Goal: Task Accomplishment & Management: Manage account settings

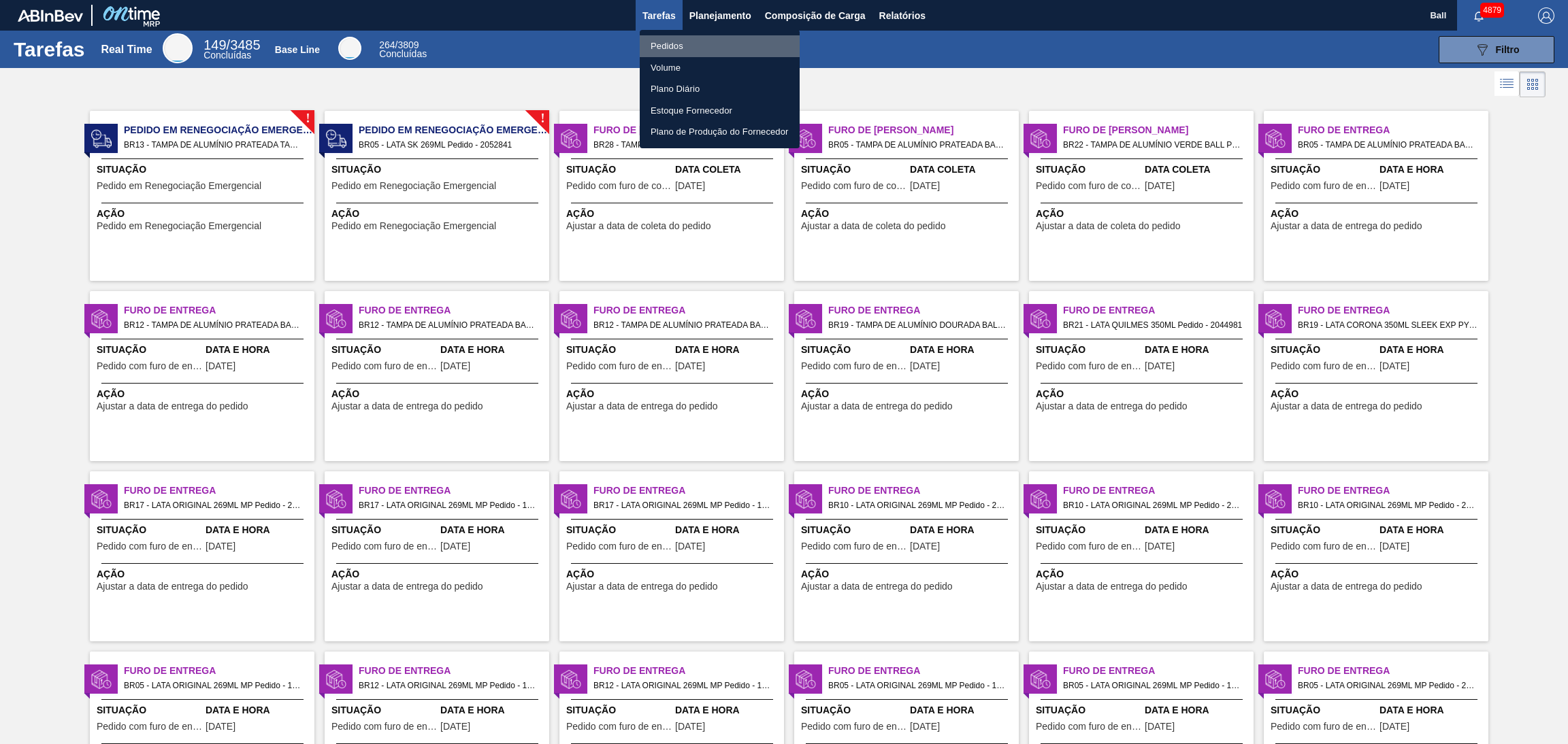
drag, startPoint x: 718, startPoint y: 37, endPoint x: 732, endPoint y: 43, distance: 15.2
click at [718, 37] on li "Pedidos" at bounding box center [719, 47] width 160 height 22
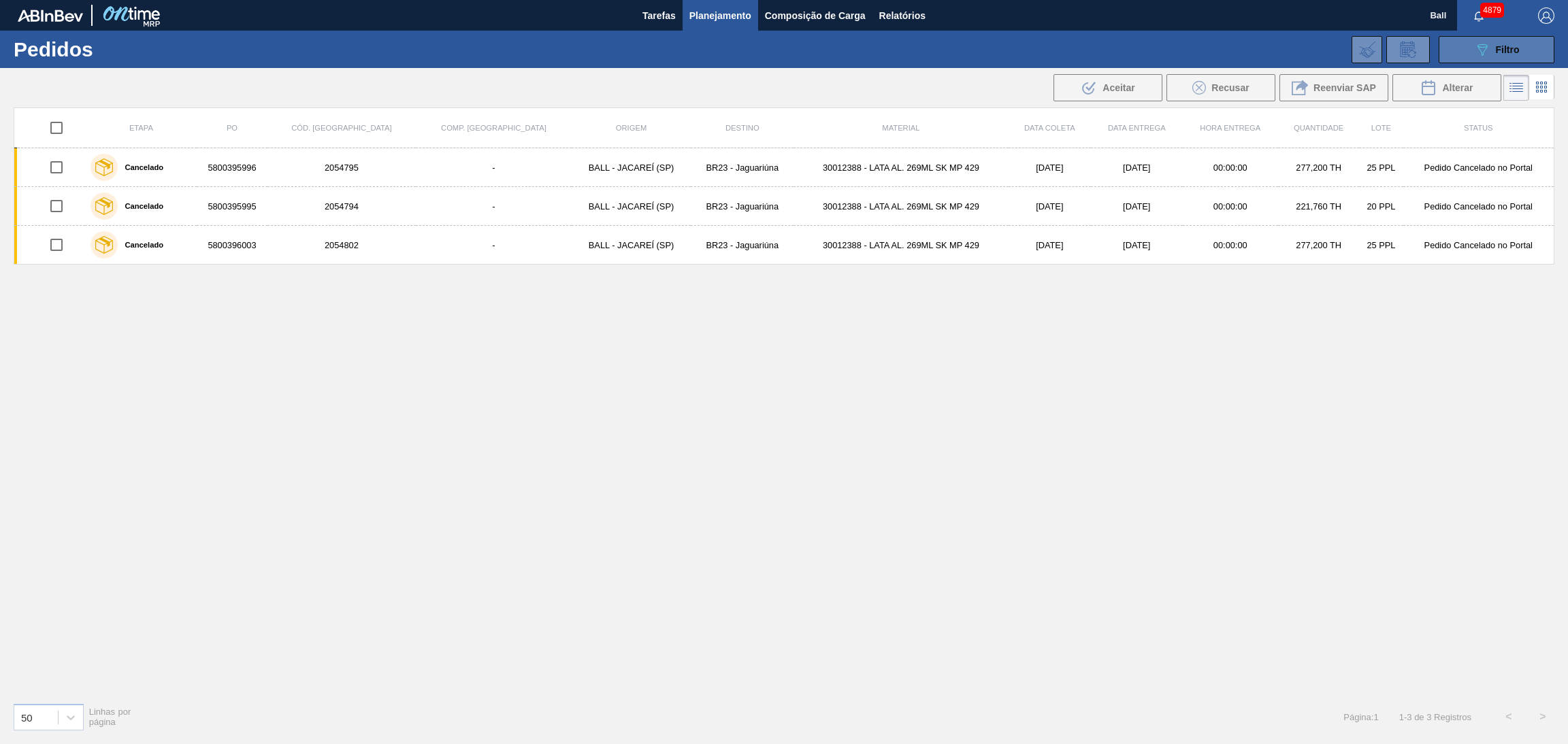
click at [1462, 55] on button "089F7B8B-B2A5-4AFE-B5C0-19BA573D28AC Filtro" at bounding box center [1496, 50] width 116 height 27
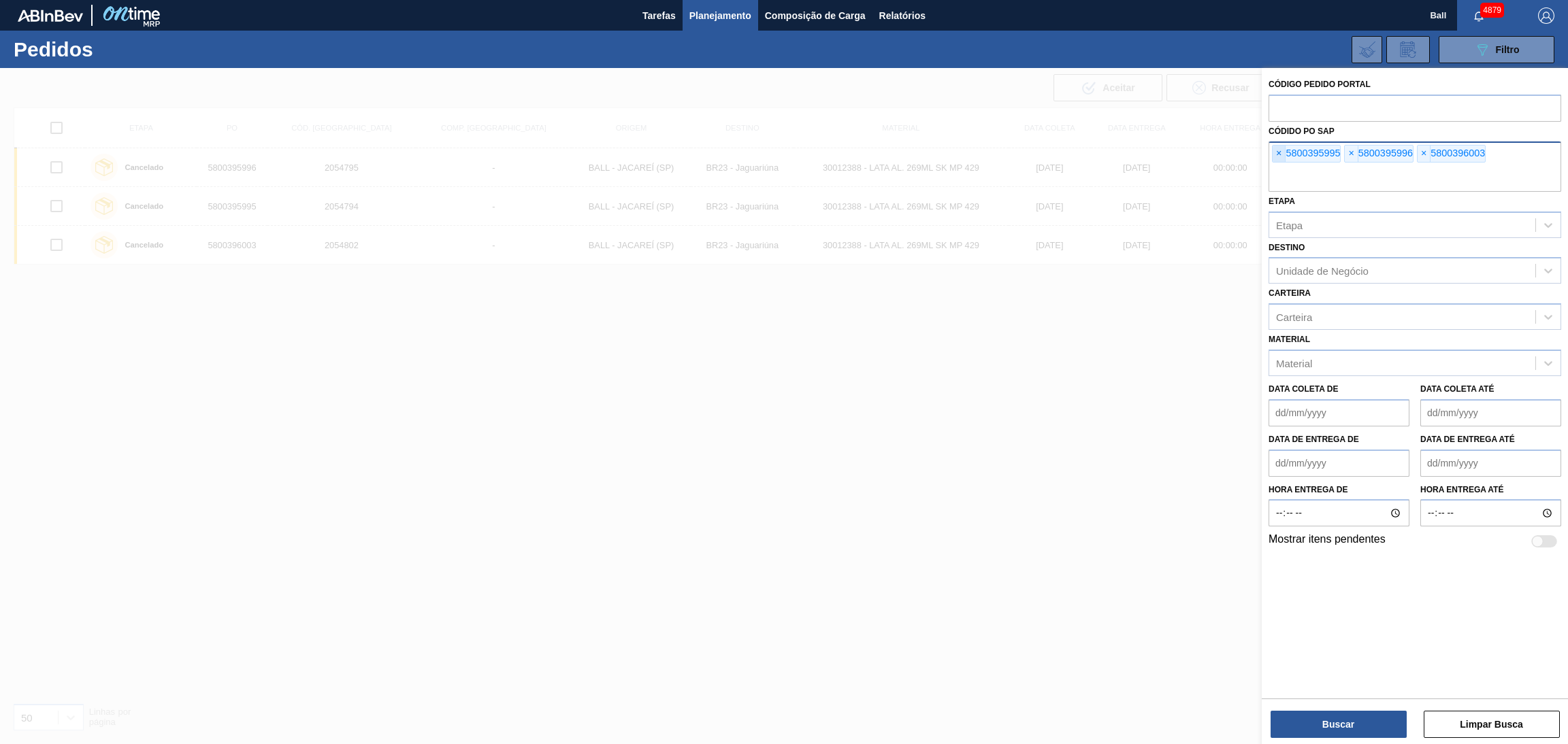
click at [1281, 153] on span "×" at bounding box center [1279, 153] width 13 height 16
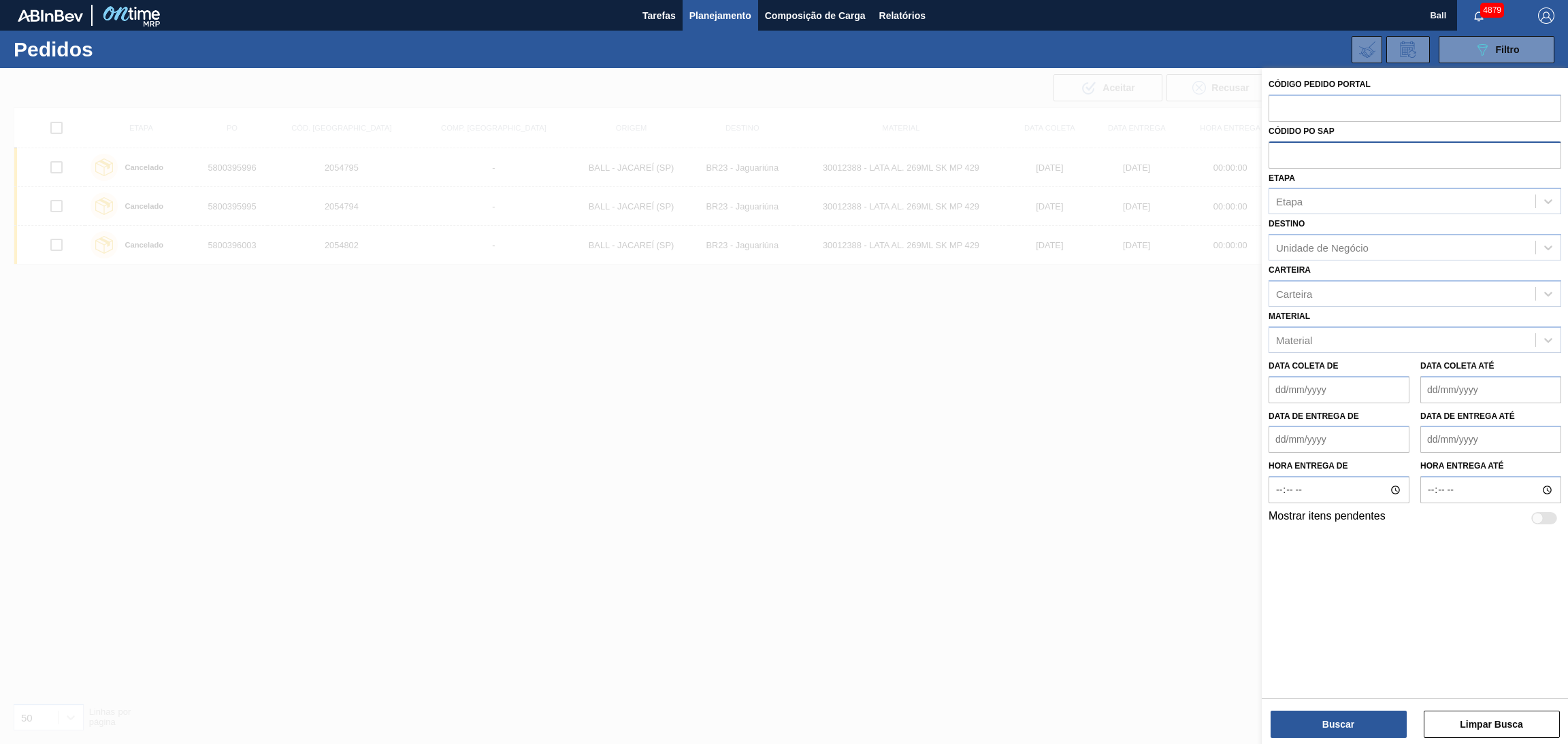
paste input "text"
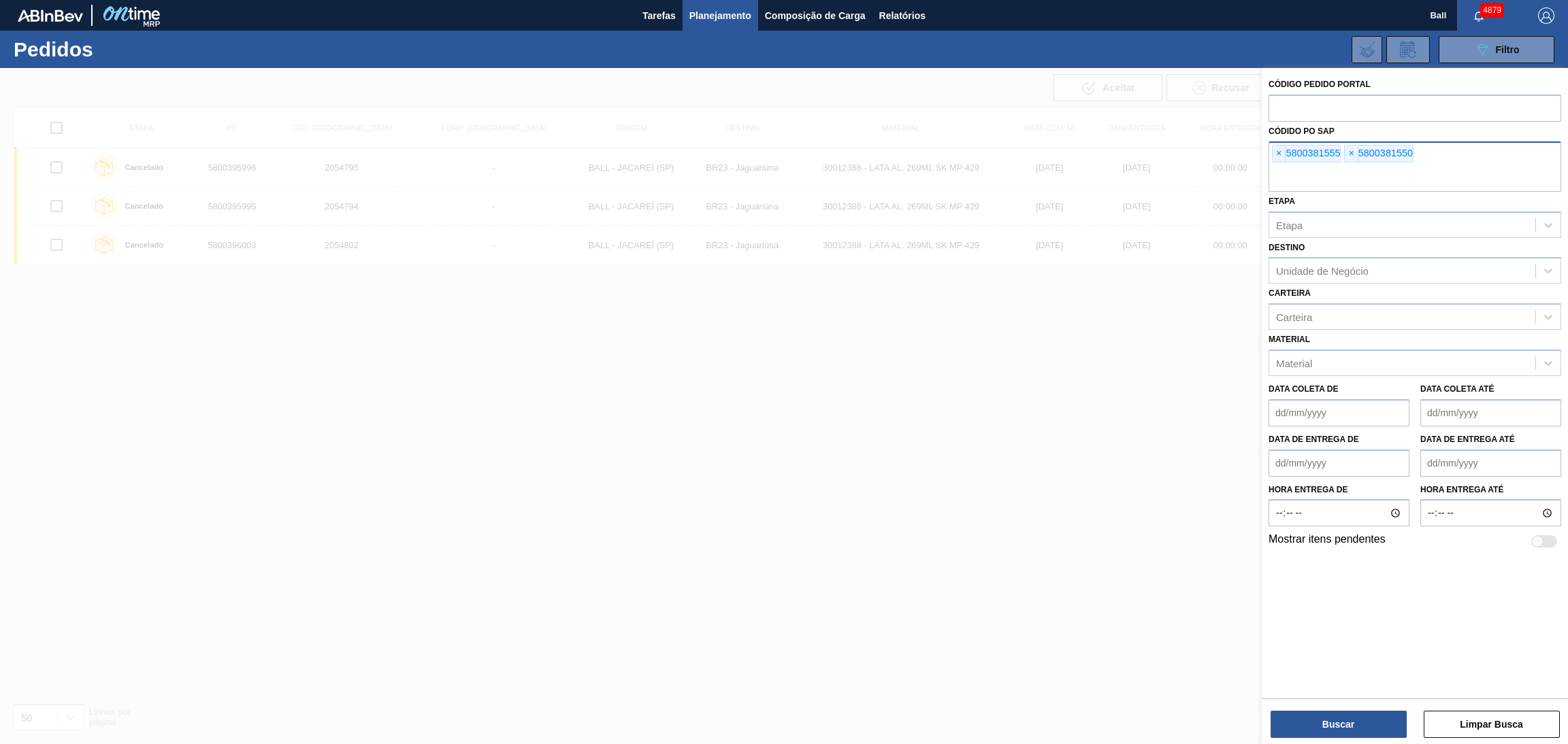
click at [1300, 708] on div "Buscar Limpar Busca" at bounding box center [1414, 718] width 306 height 38
click at [1300, 711] on button "Buscar" at bounding box center [1338, 725] width 136 height 27
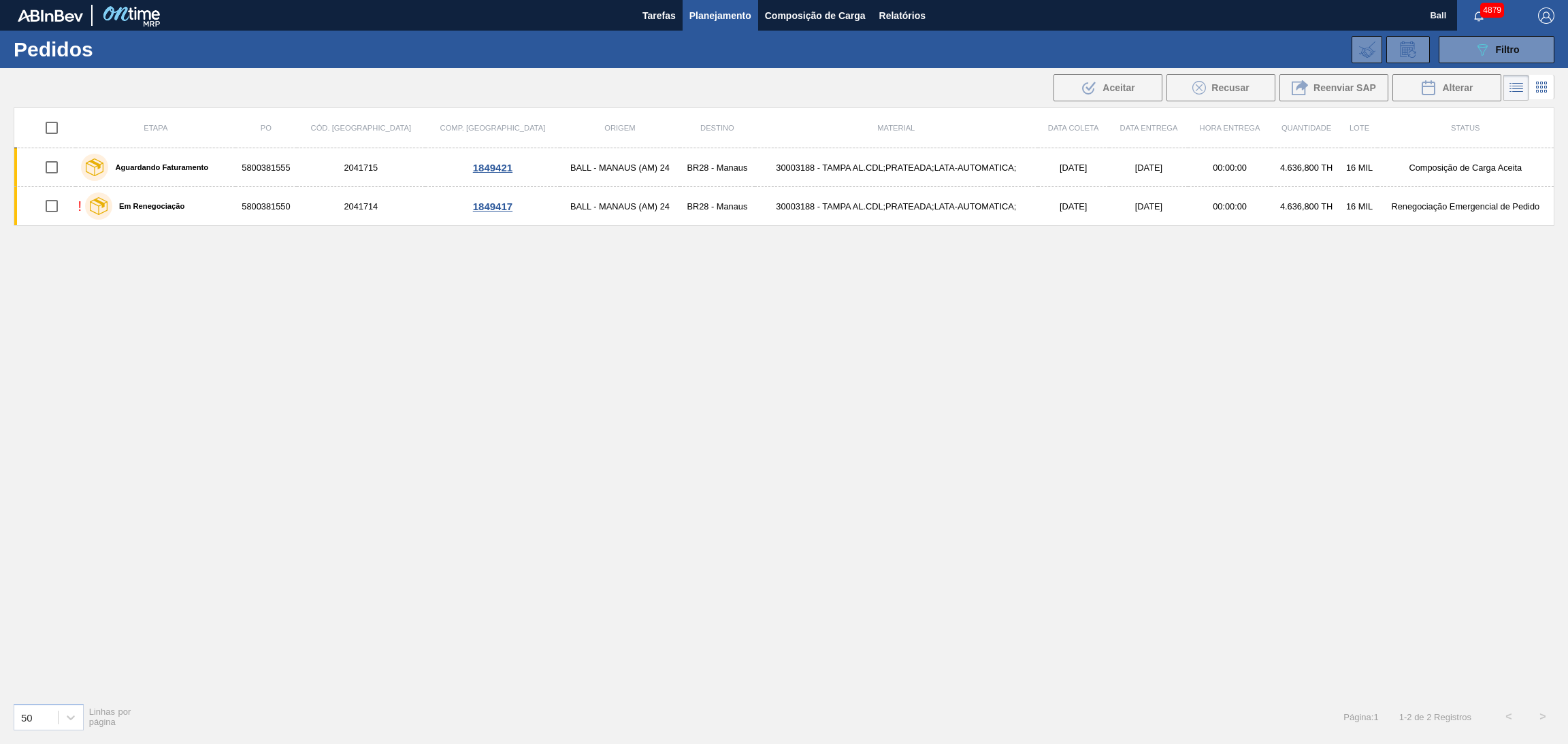
click at [1541, 87] on icon at bounding box center [1541, 87] width 16 height 16
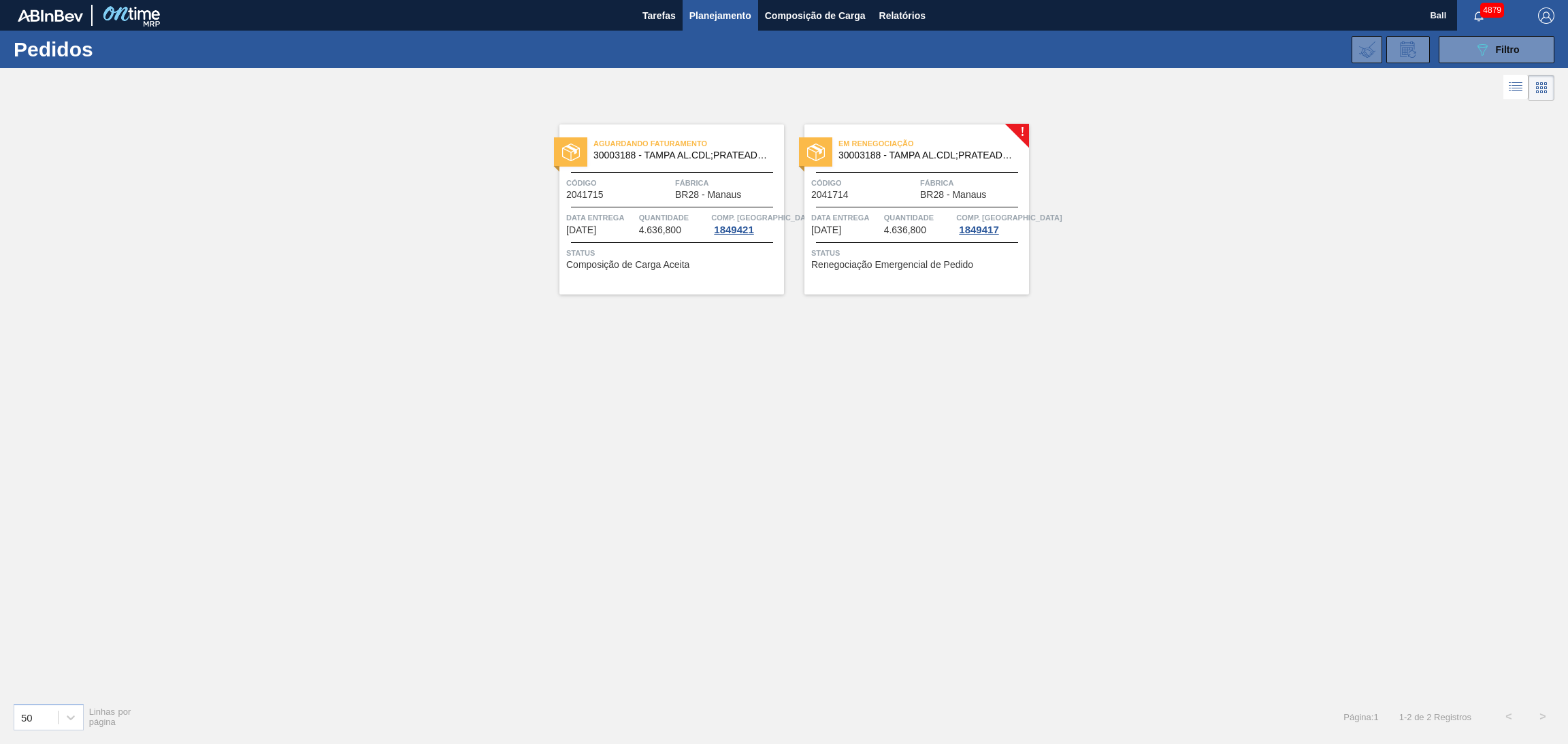
click at [883, 220] on div "Data Entrega [DATE] Quantidade 4.636,800 Comp. Carga 1849417" at bounding box center [917, 223] width 225 height 25
click at [1508, 49] on span "Filtro" at bounding box center [1508, 50] width 24 height 11
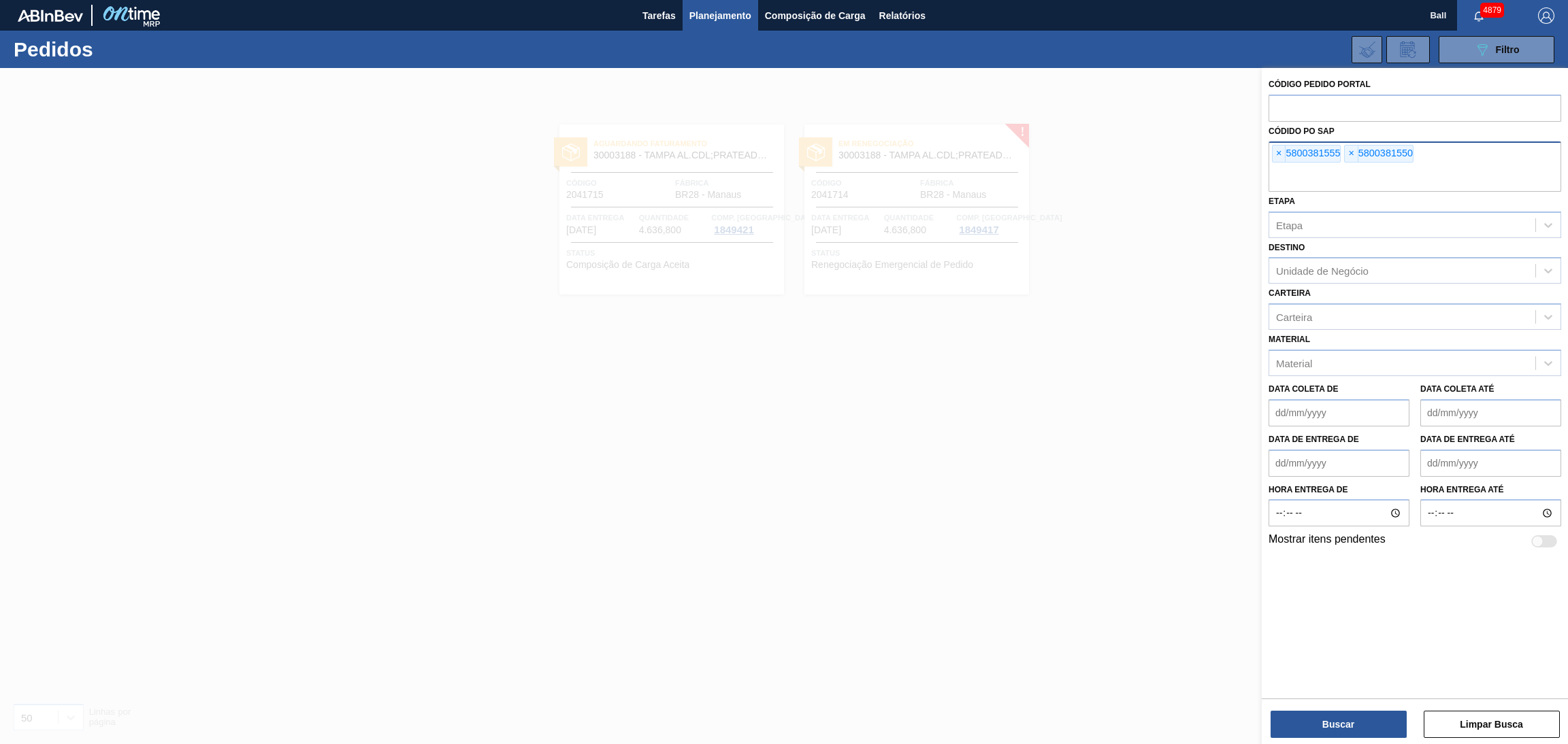
click at [1370, 168] on input "text" at bounding box center [1414, 179] width 293 height 26
paste input "5800381553"
type input "5800381553"
click at [1330, 714] on button "Buscar" at bounding box center [1338, 725] width 136 height 27
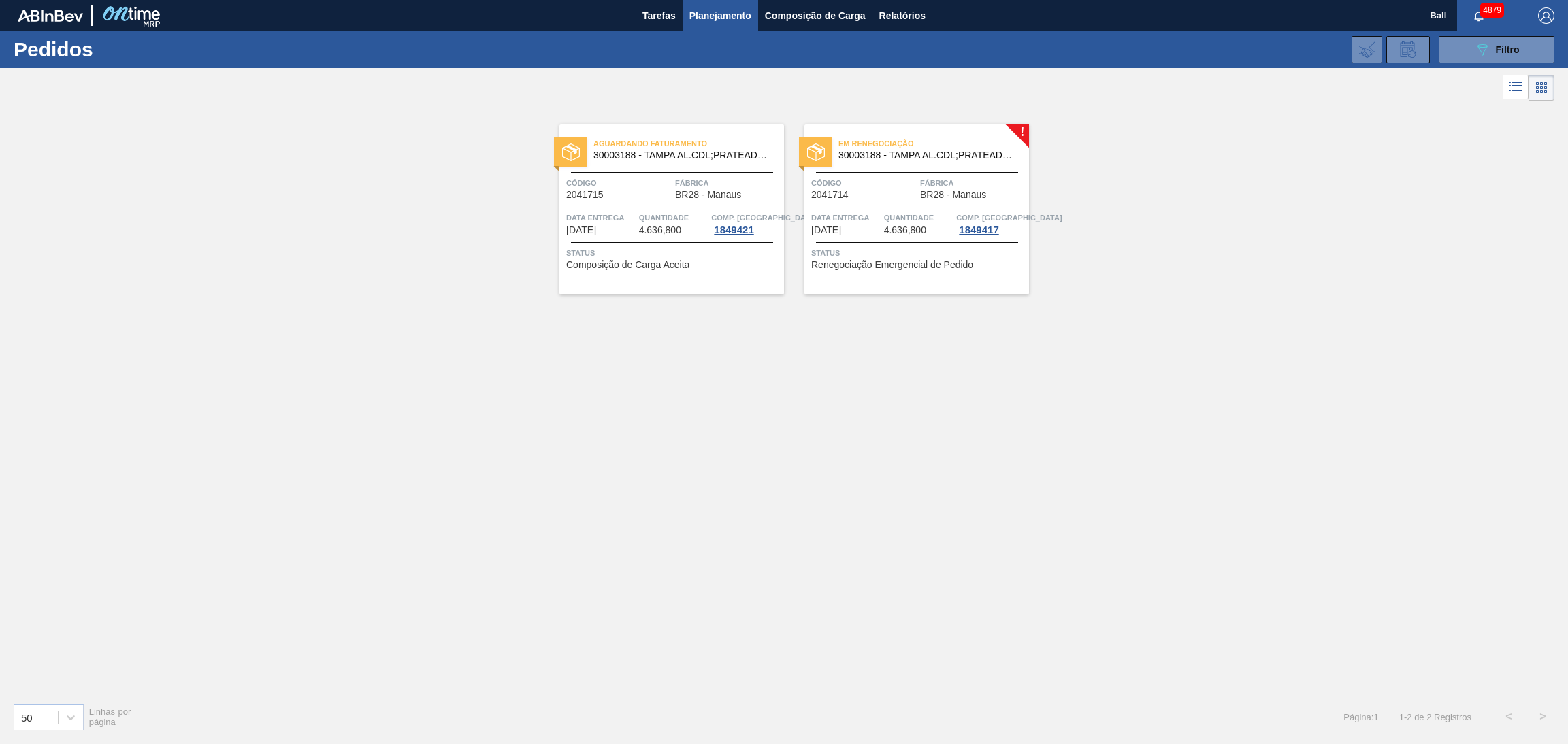
click at [1436, 53] on div "089F7B8B-B2A5-4AFE-B5C0-19BA573D28AC Filtro Código Pedido Portal Códido PO SAP …" at bounding box center [892, 50] width 1338 height 41
click at [1460, 50] on button "089F7B8B-B2A5-4AFE-B5C0-19BA573D28AC Filtro" at bounding box center [1496, 50] width 116 height 27
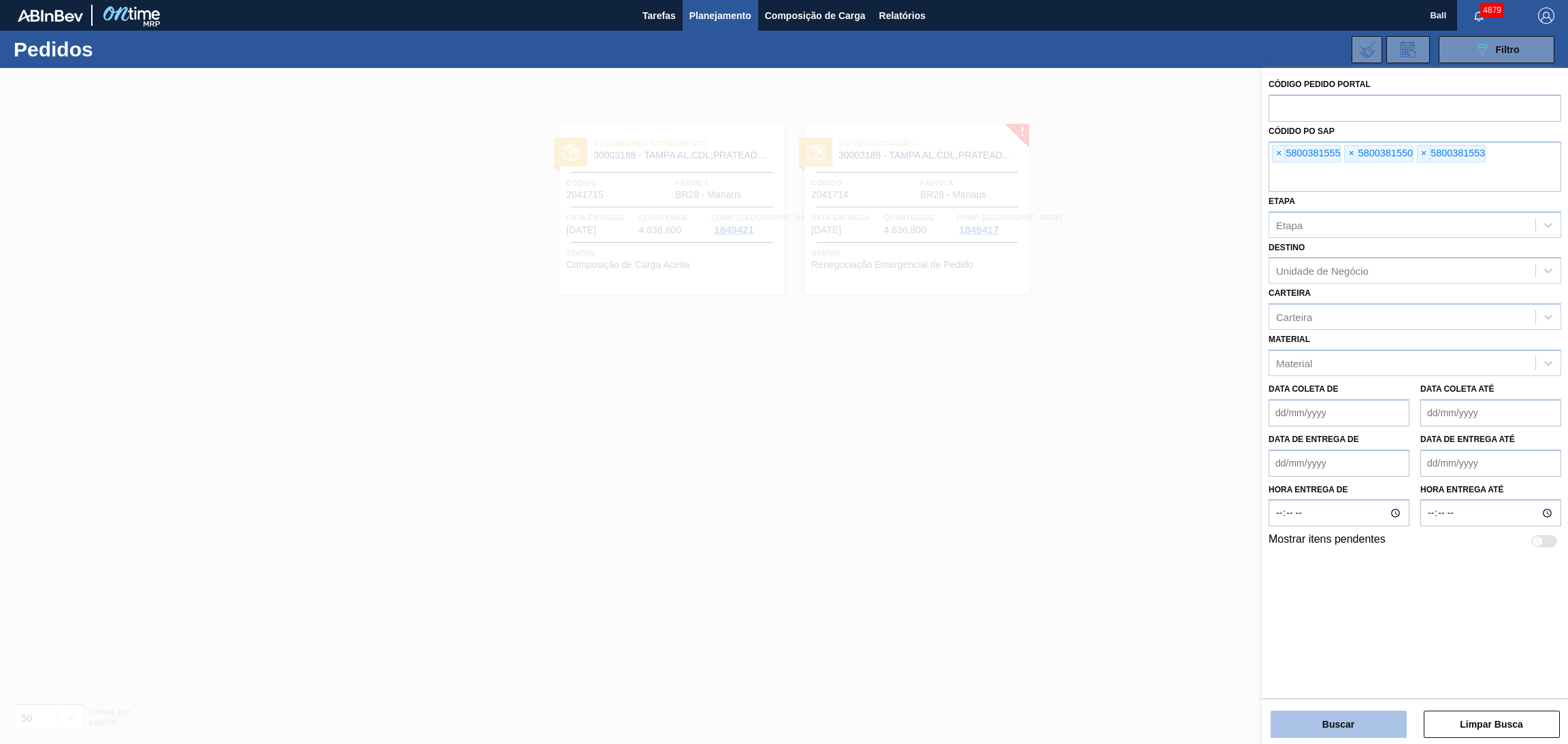
click at [1340, 719] on button "Buscar" at bounding box center [1338, 725] width 136 height 27
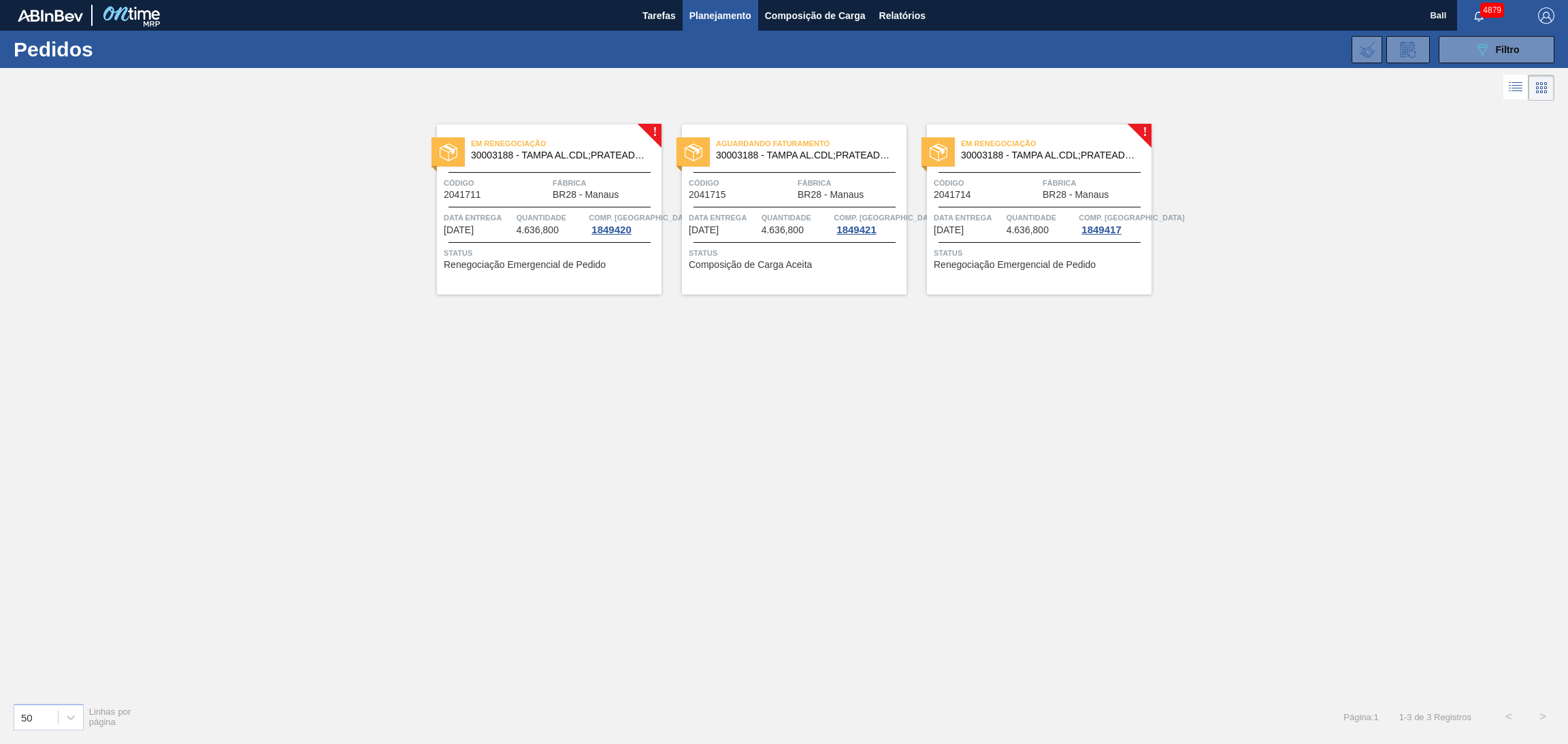
click at [532, 201] on div "Em Renegociação 30003188 - TAMPA AL.CDL;PRATEADA;LATA-AUTOMATICA; Código 204171…" at bounding box center [549, 210] width 225 height 170
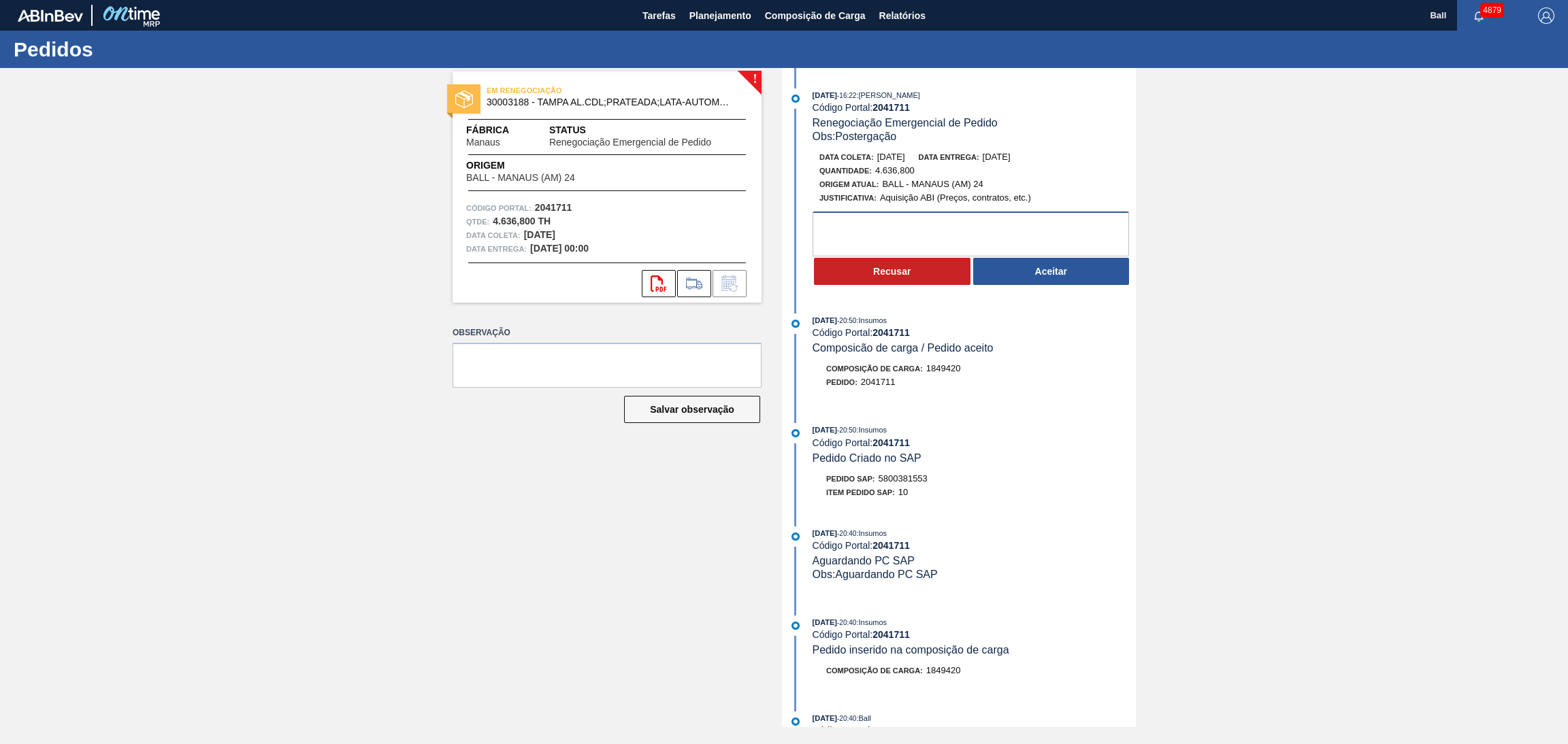
click at [1038, 219] on textarea at bounding box center [971, 234] width 317 height 45
type textarea "FATURADO, ENTREGA POSTERGADA PARA DIA 16/10"
click at [1084, 273] on button "Aceitar" at bounding box center [1051, 271] width 156 height 27
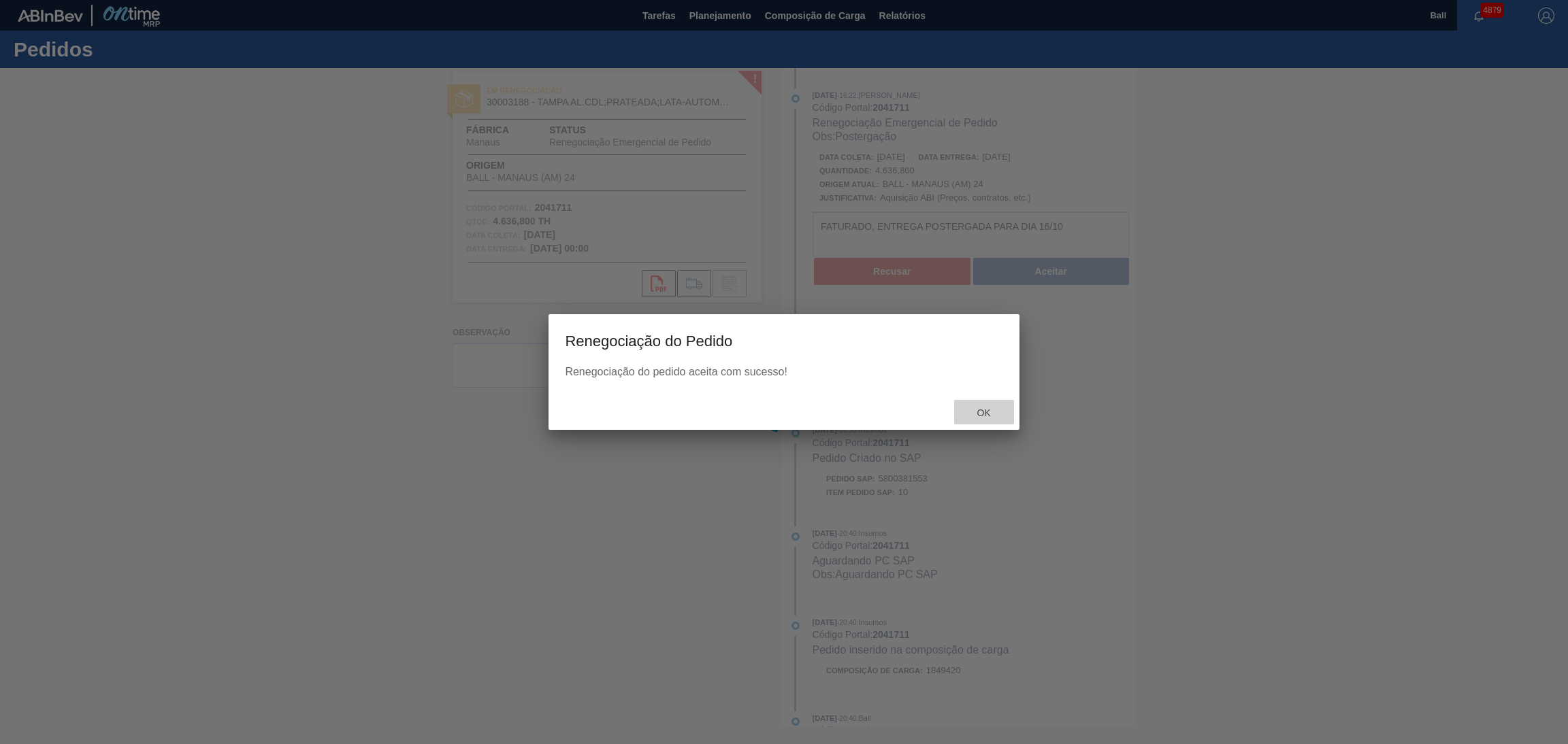
click at [985, 410] on span "Ok" at bounding box center [983, 413] width 36 height 11
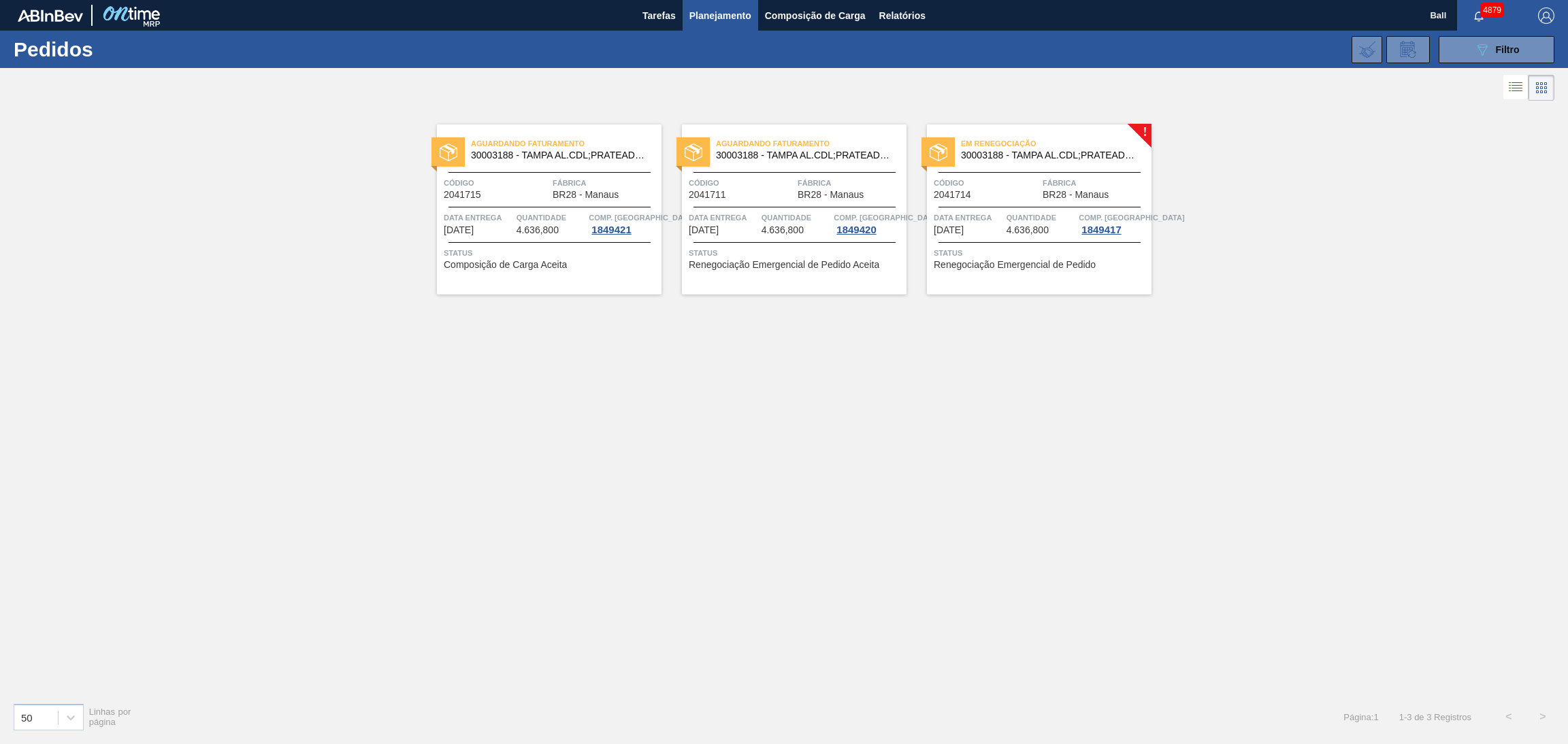
click at [1003, 218] on div "Data Entrega [DATE] Quantidade 4.636,800 Comp. Carga 1849417" at bounding box center [1039, 223] width 225 height 25
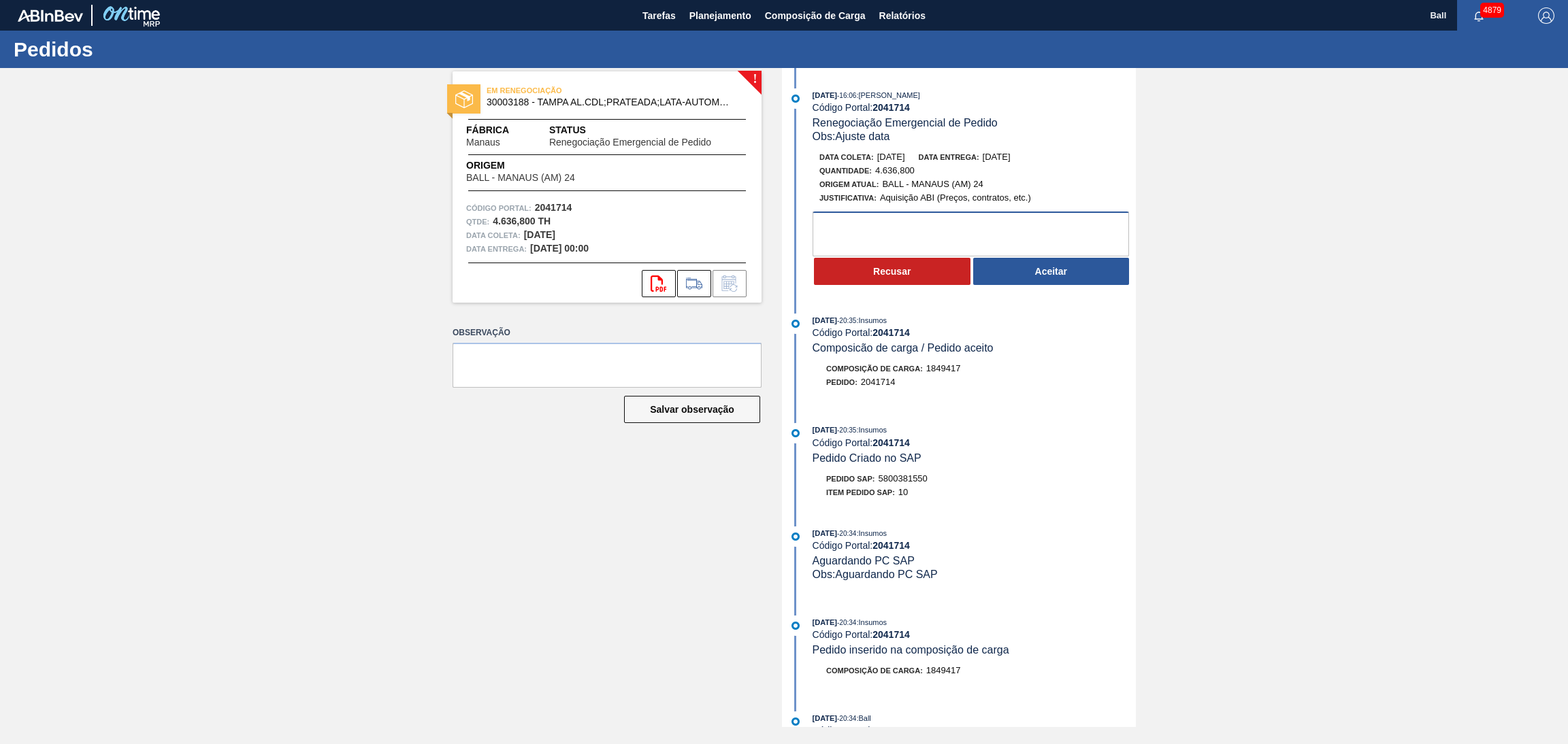
click at [1021, 238] on textarea at bounding box center [971, 234] width 317 height 45
type textarea "OK"
click at [1022, 277] on button "Aceitar" at bounding box center [1051, 271] width 156 height 27
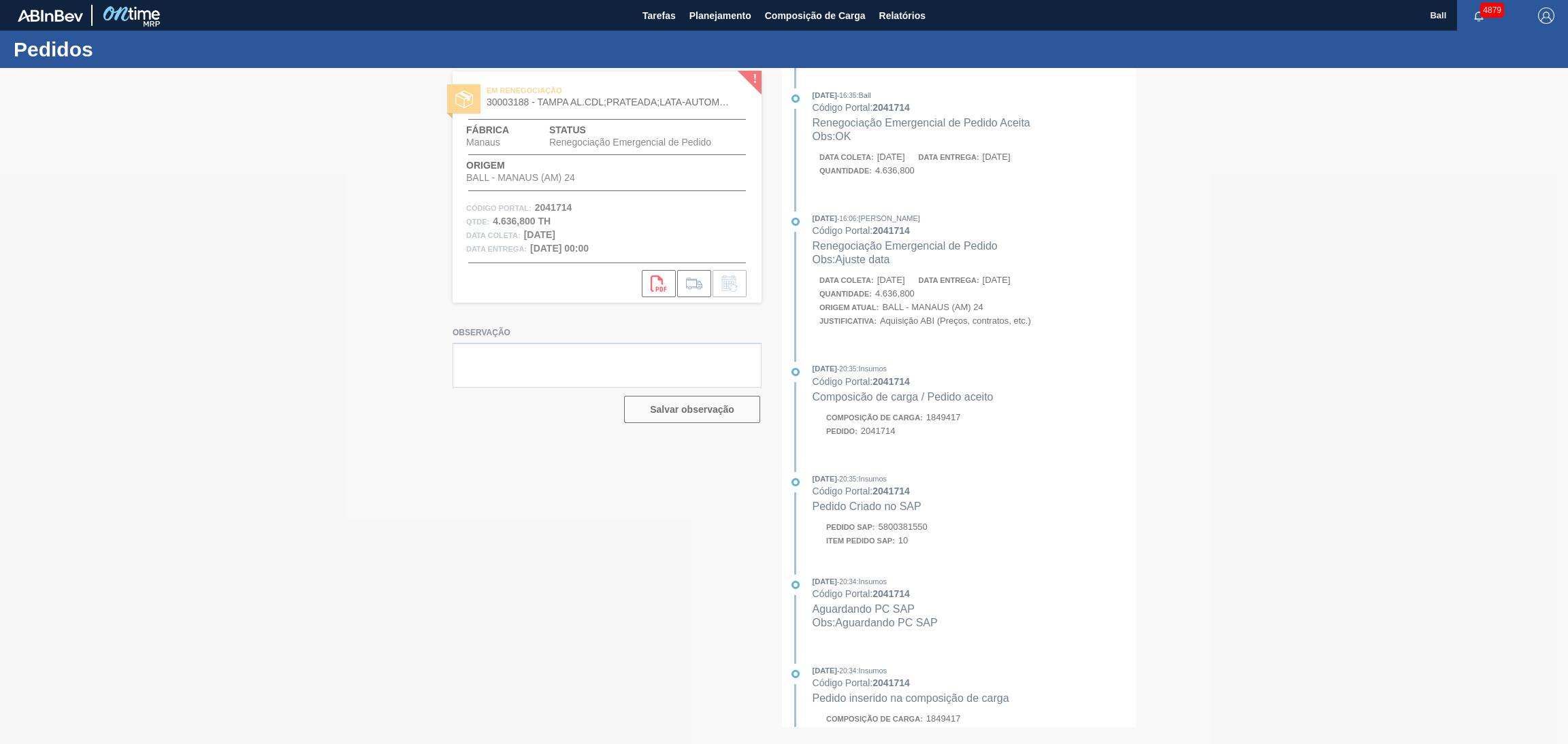
click at [977, 406] on div at bounding box center [784, 406] width 1568 height 676
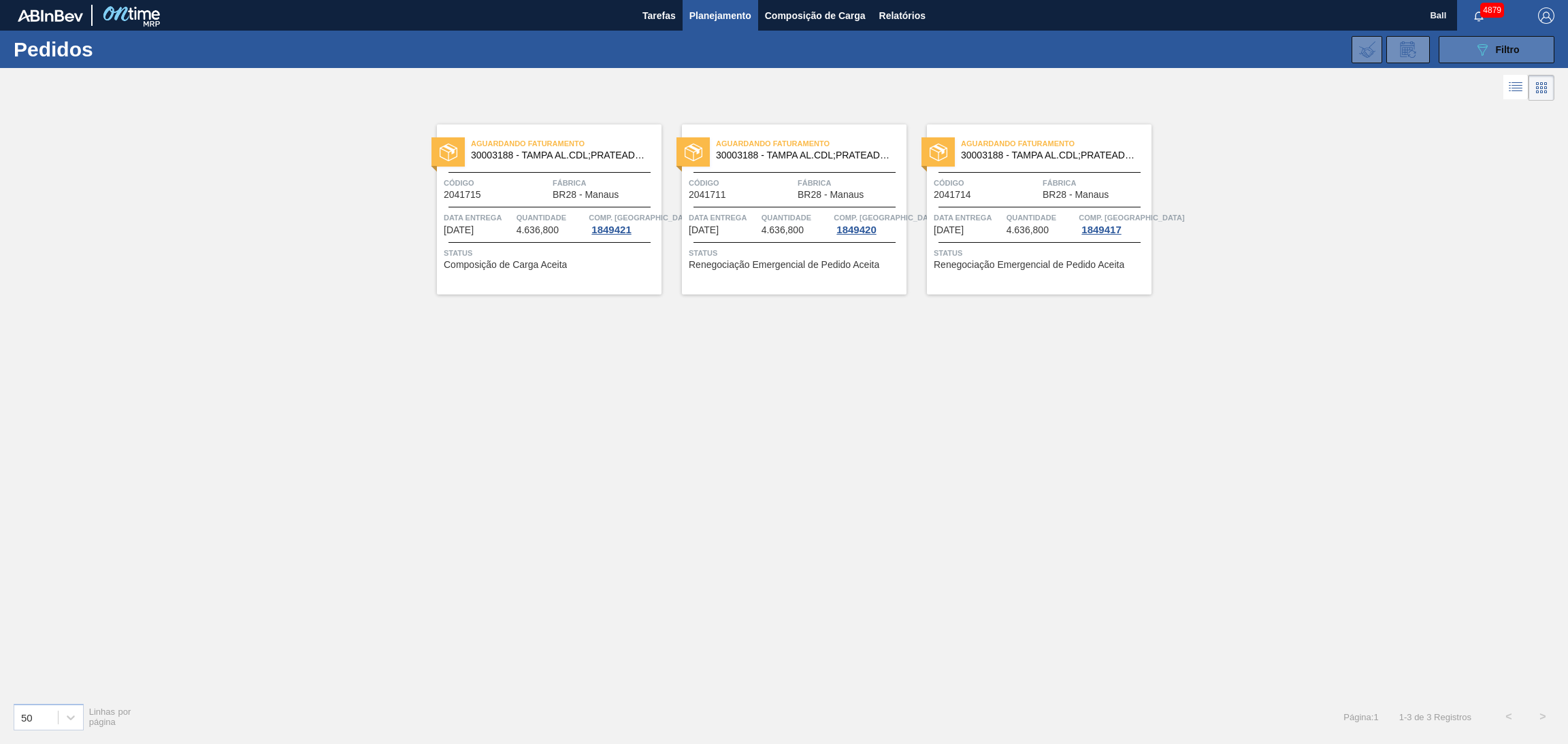
click at [1480, 37] on button "089F7B8B-B2A5-4AFE-B5C0-19BA573D28AC Filtro" at bounding box center [1496, 50] width 116 height 27
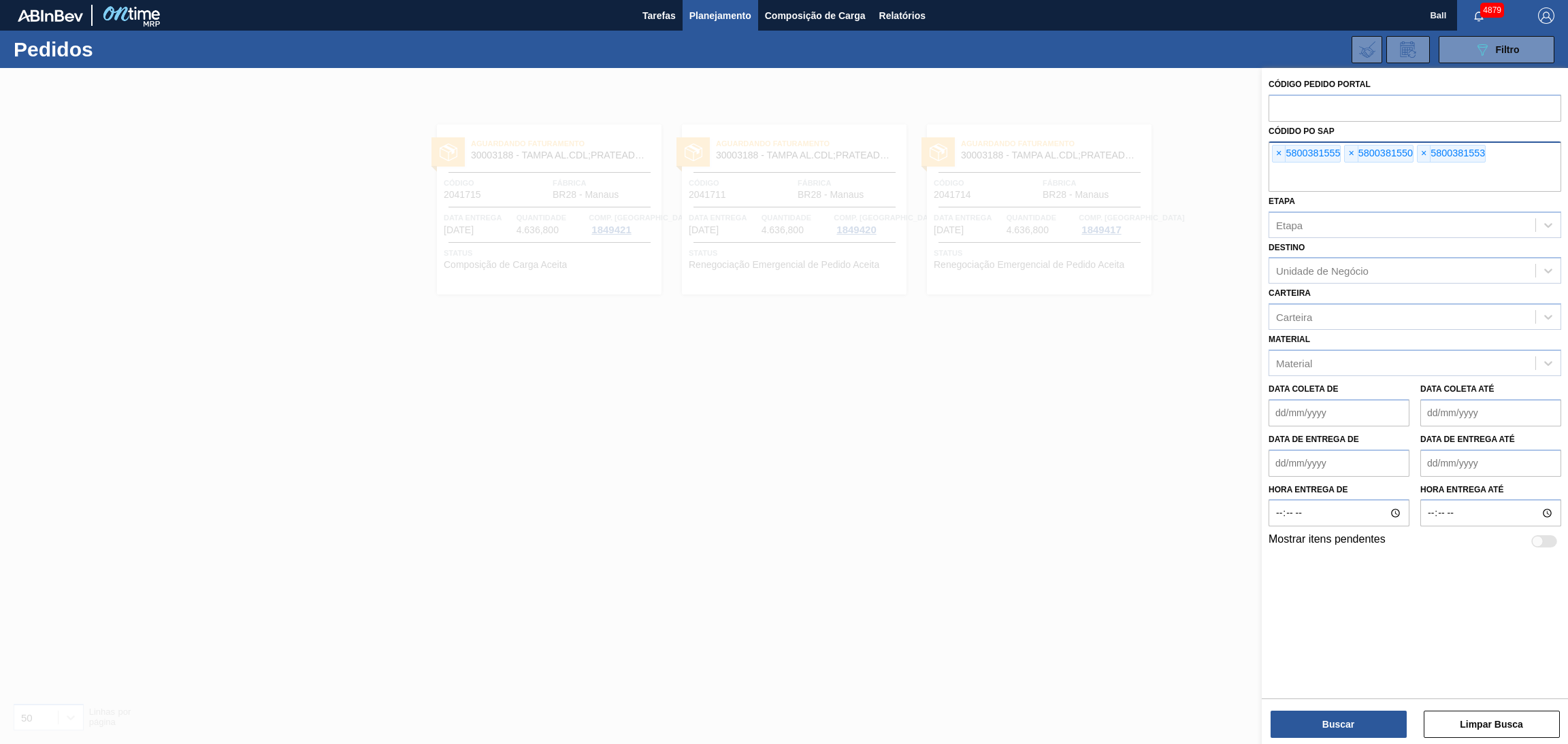
click at [1356, 169] on input "text" at bounding box center [1414, 179] width 293 height 26
click at [1275, 154] on span "×" at bounding box center [1279, 153] width 13 height 16
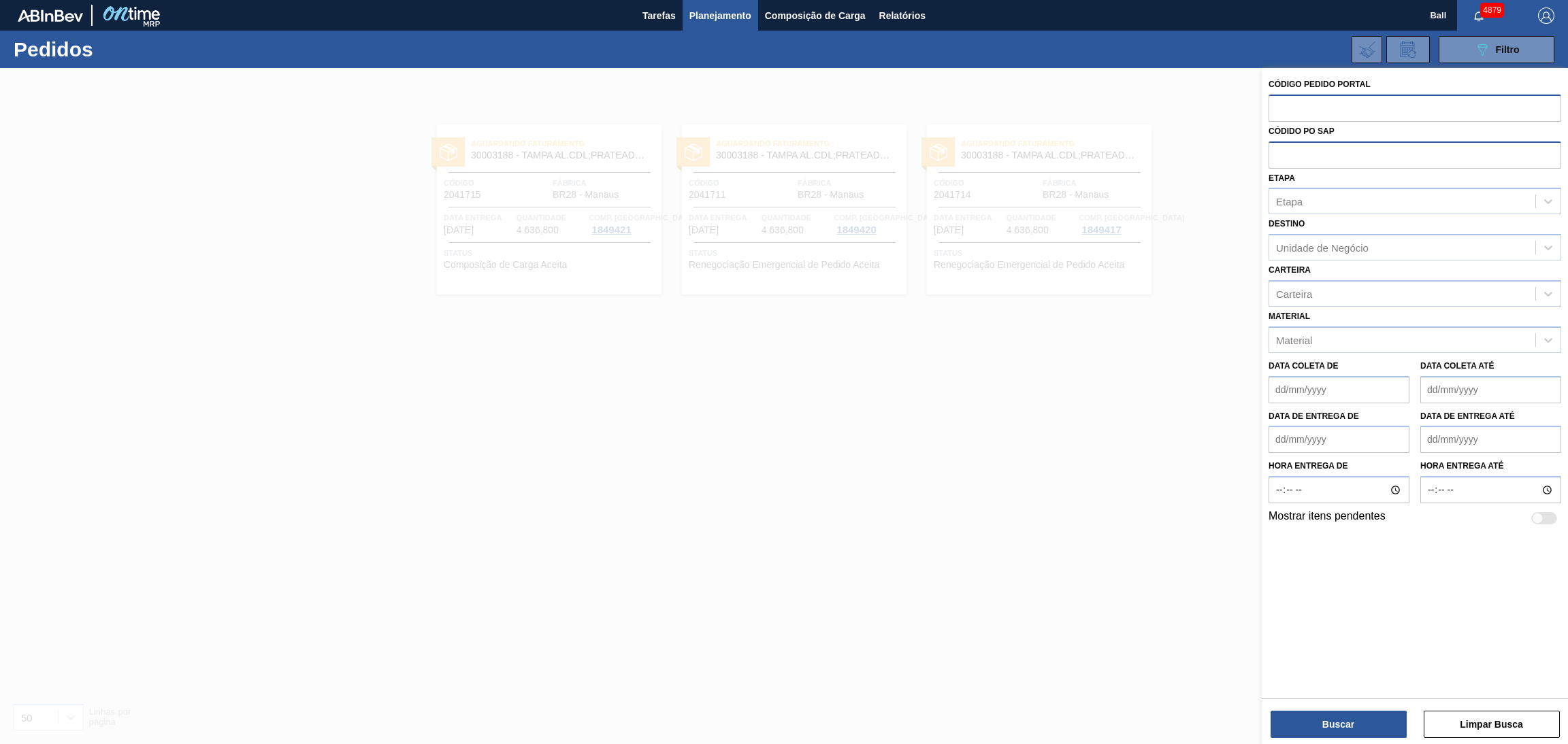
click at [1292, 111] on input "text" at bounding box center [1414, 108] width 293 height 26
paste input "2043564"
type input "2043564"
click at [1317, 715] on button "Buscar" at bounding box center [1338, 725] width 136 height 27
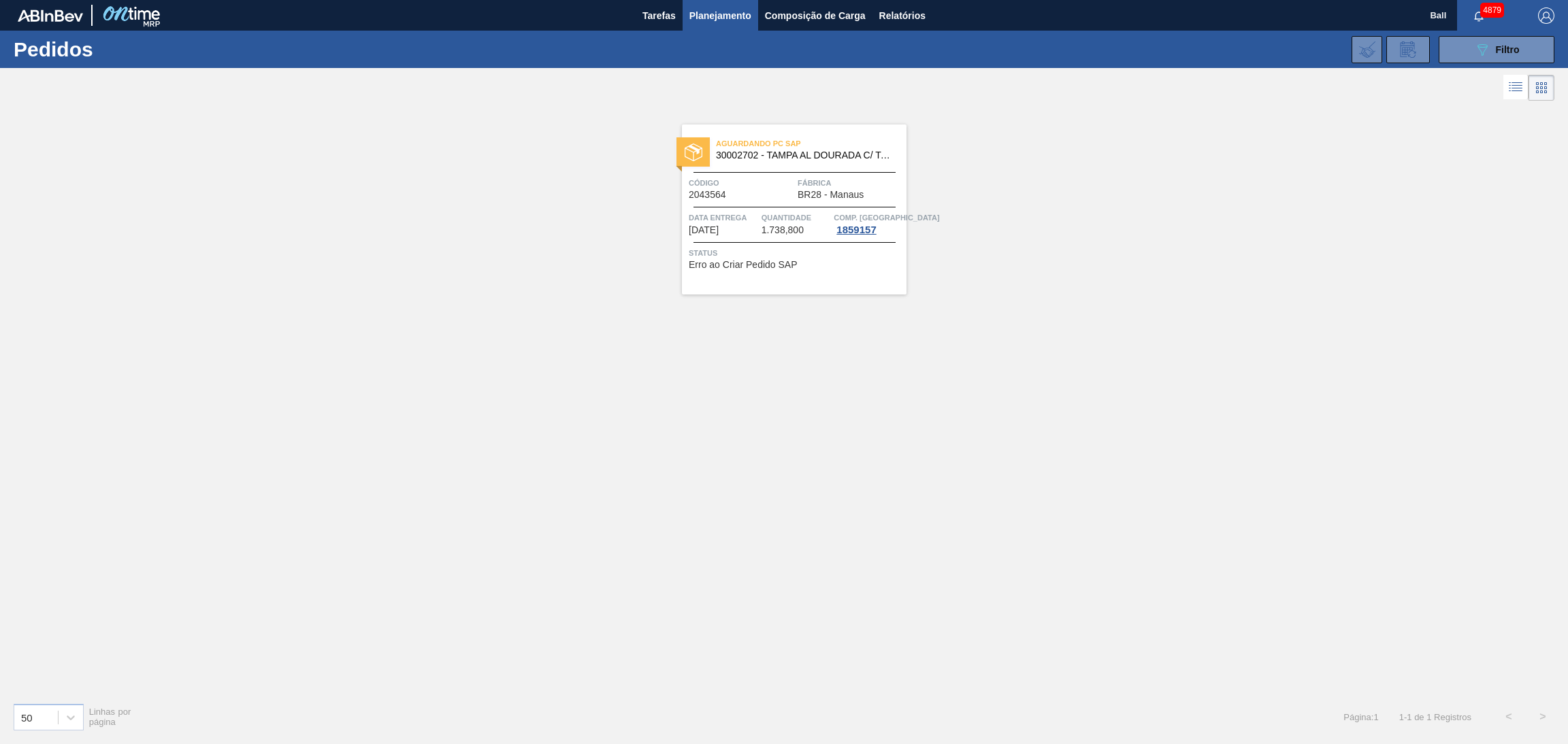
click at [803, 211] on span "Quantidade" at bounding box center [796, 218] width 69 height 14
